Goal: Navigation & Orientation: Find specific page/section

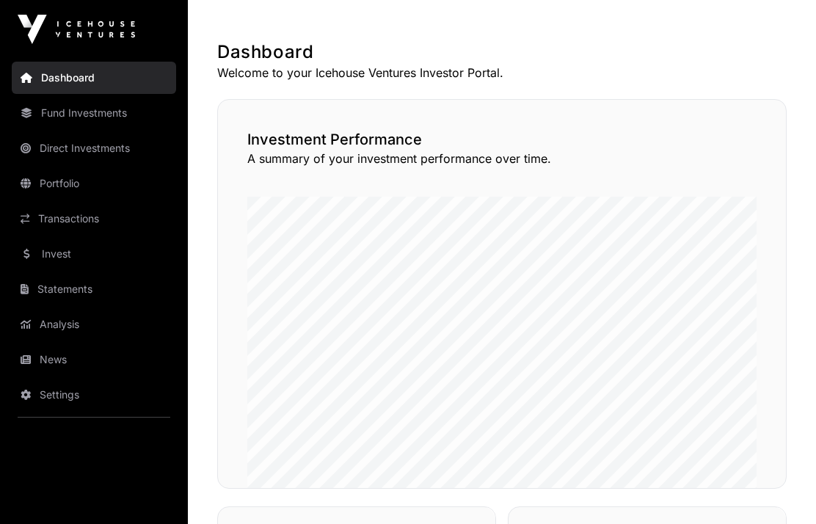
scroll to position [242, 0]
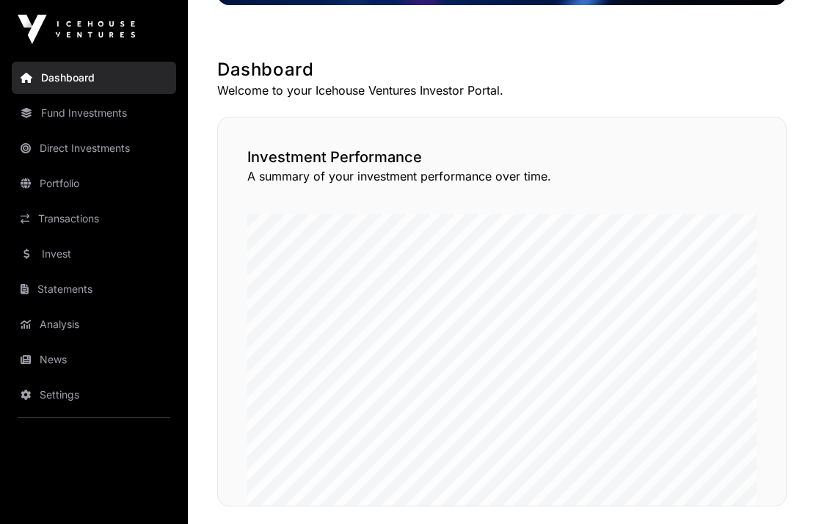
click at [84, 111] on link "Fund Investments" at bounding box center [94, 113] width 164 height 32
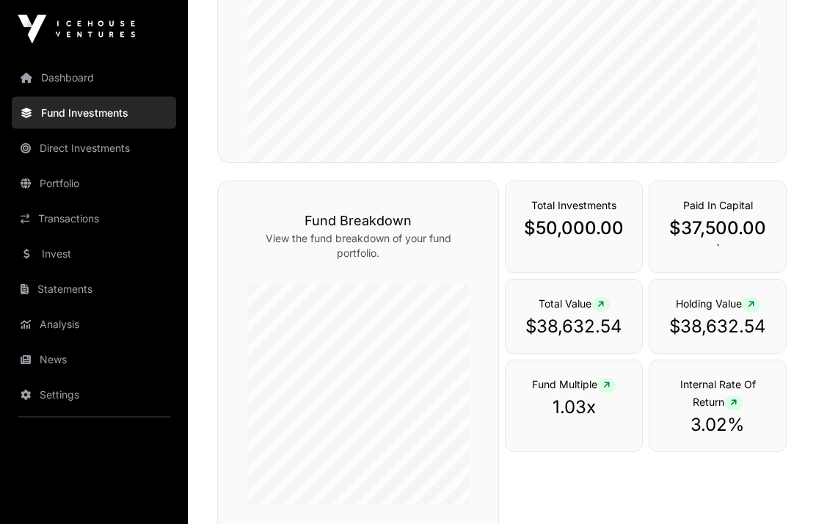
scroll to position [411, 0]
click at [51, 144] on link "Direct Investments" at bounding box center [94, 148] width 164 height 32
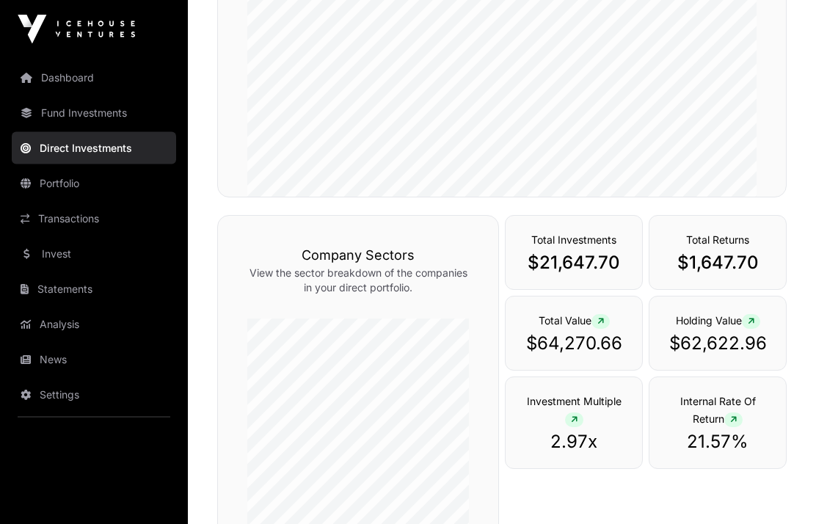
scroll to position [322, 0]
click at [65, 216] on link "Transactions" at bounding box center [94, 218] width 164 height 32
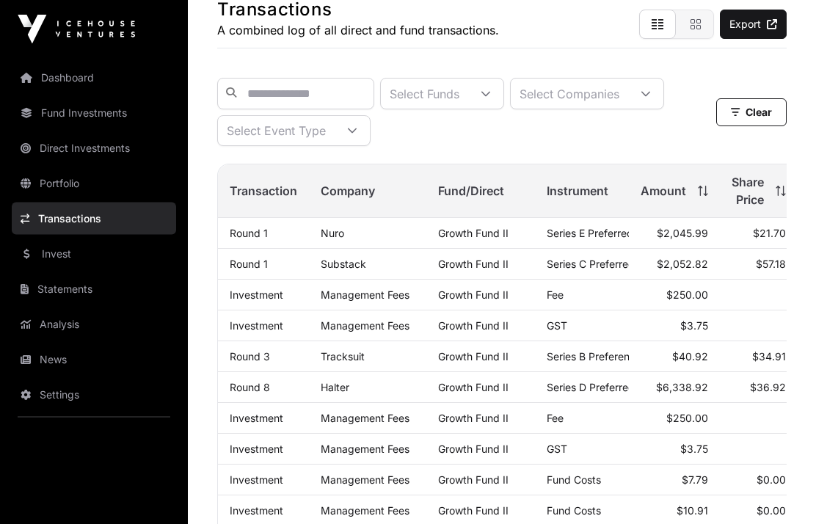
scroll to position [100, 0]
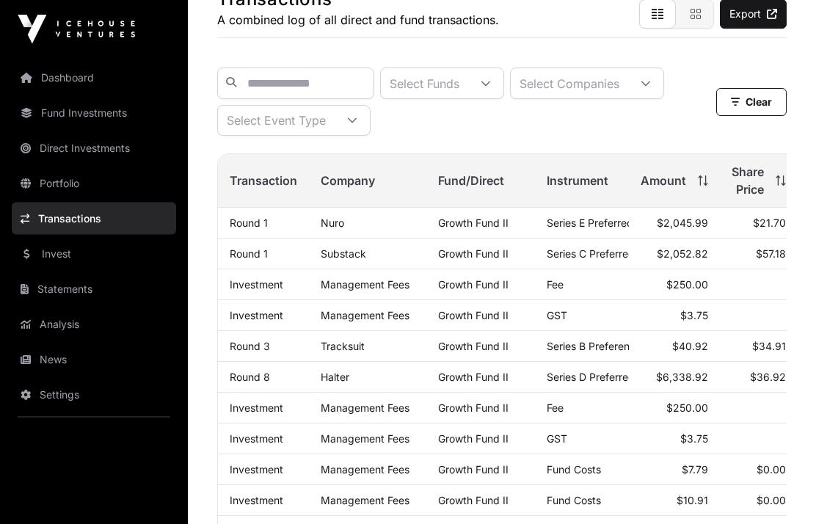
click at [706, 185] on icon at bounding box center [703, 181] width 10 height 10
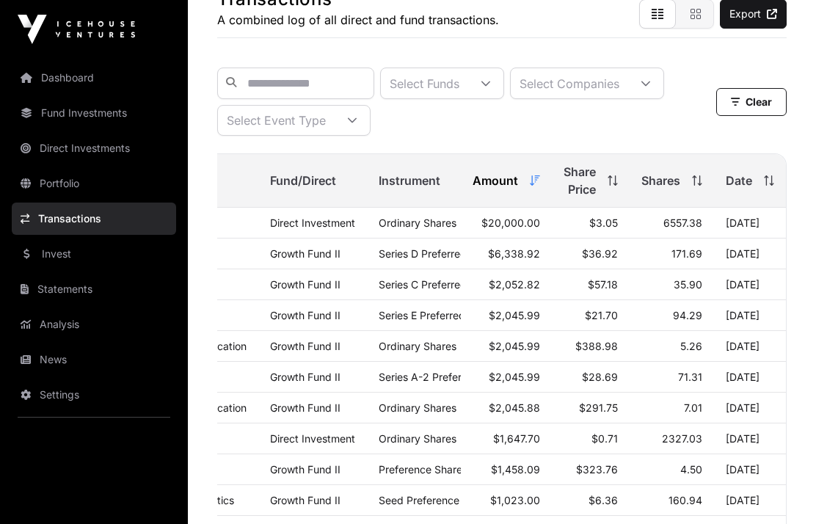
scroll to position [0, 181]
click at [771, 184] on icon at bounding box center [771, 180] width 1 height 10
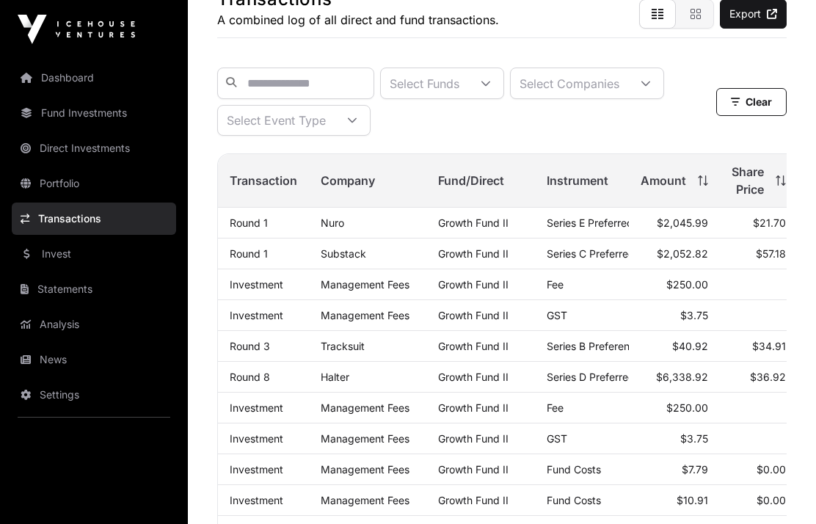
scroll to position [0, 0]
click at [681, 181] on span "Amount" at bounding box center [662, 181] width 45 height 18
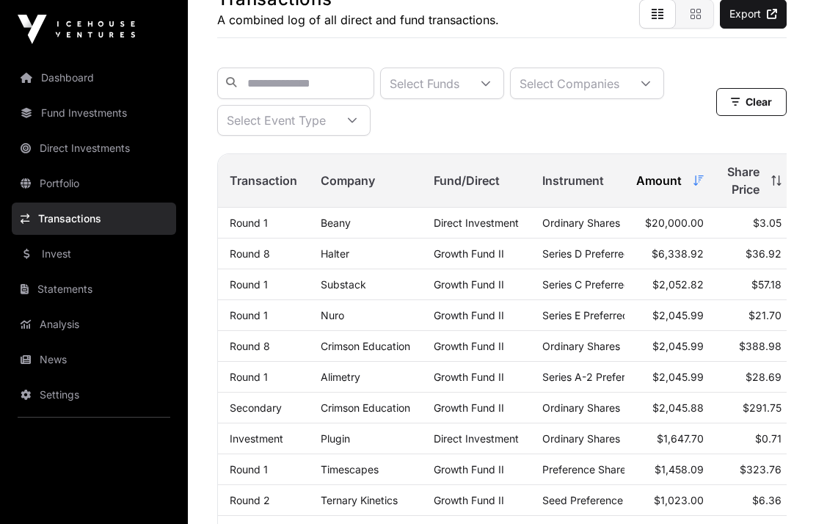
click at [351, 285] on link "Substack" at bounding box center [343, 284] width 45 height 12
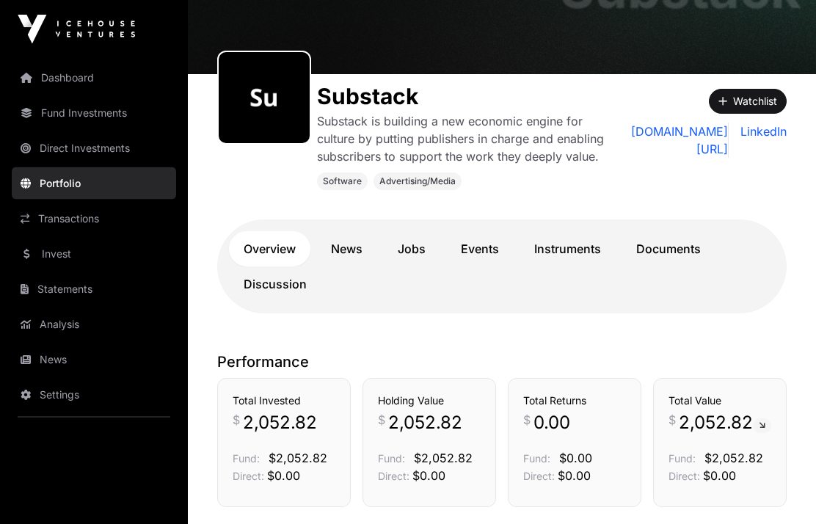
scroll to position [127, 0]
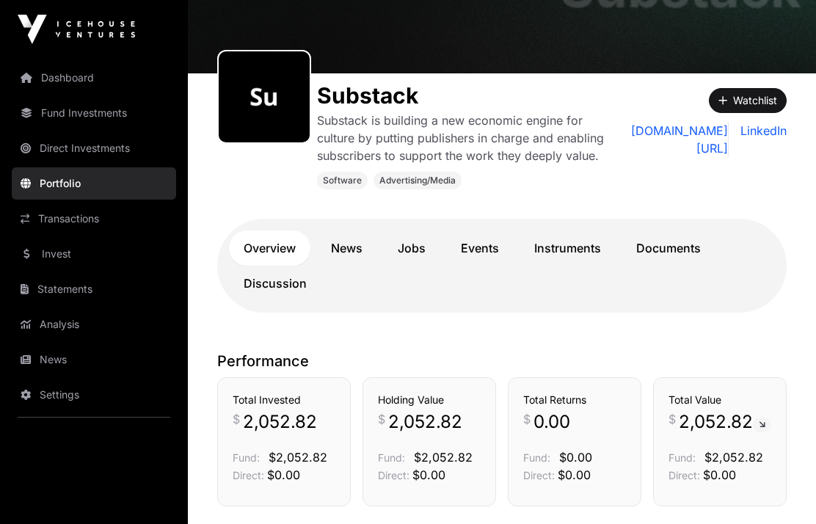
click at [668, 136] on link "[DOMAIN_NAME][URL]" at bounding box center [670, 139] width 115 height 35
